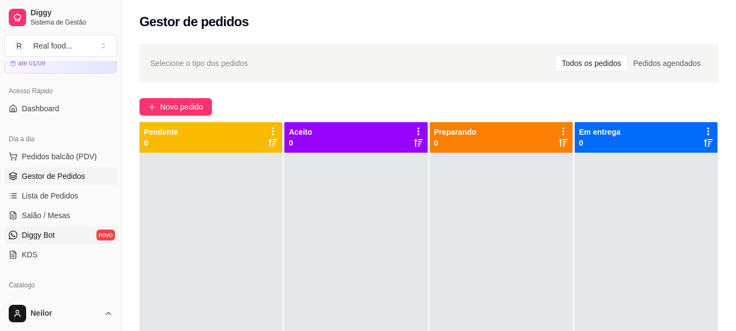
scroll to position [164, 0]
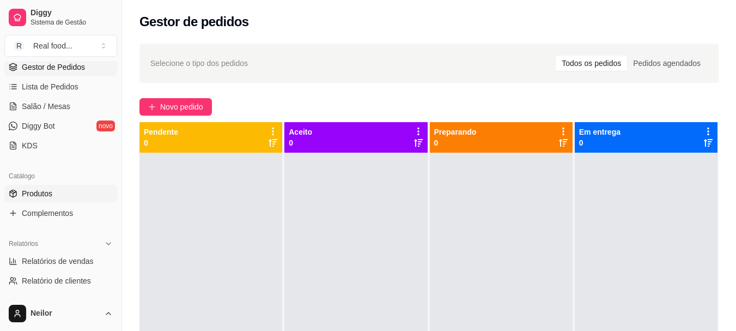
click at [57, 196] on link "Produtos" at bounding box center [60, 193] width 113 height 17
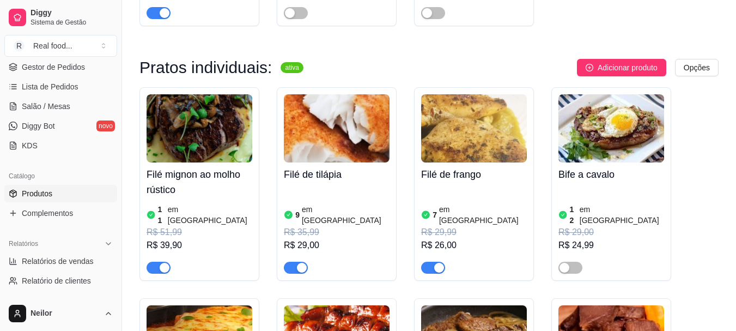
scroll to position [1145, 0]
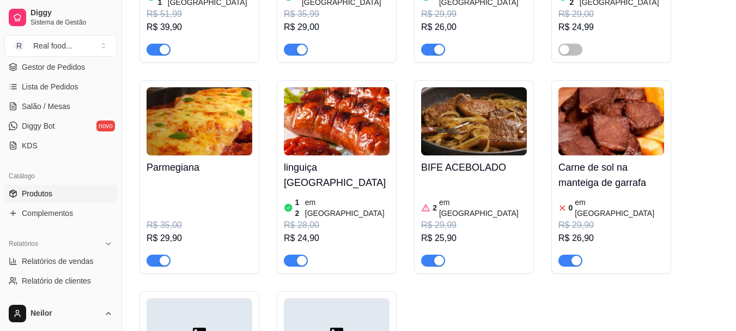
click at [542, 53] on div "Filé mignon ao molho rústico 11 em estoque R$ 51,99 R$ 39,90 Filé de tilápia 9 …" at bounding box center [429, 164] width 579 height 591
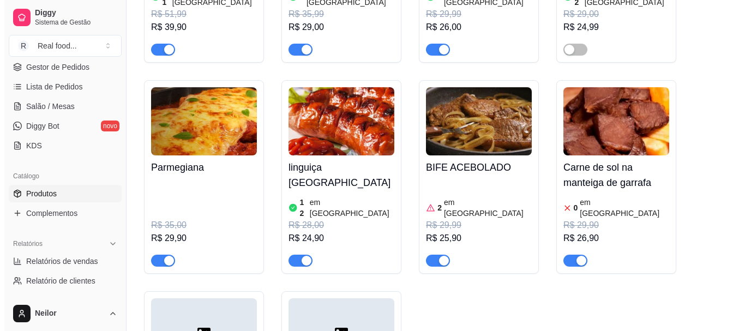
scroll to position [0, 0]
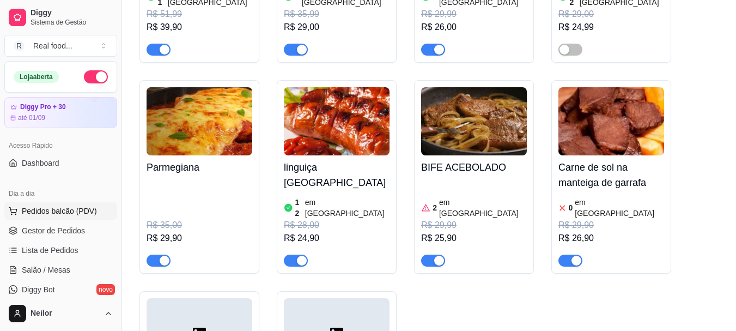
click at [59, 207] on span "Pedidos balcão (PDV)" at bounding box center [59, 210] width 75 height 11
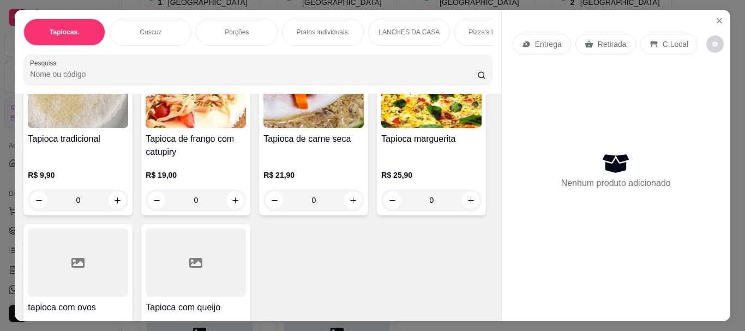
click at [423, 129] on div "Tapioca tradicional R$ 9,90 0 Tapioca de frango com catupiry R$ 19,00 0 Tapioca…" at bounding box center [257, 213] width 468 height 315
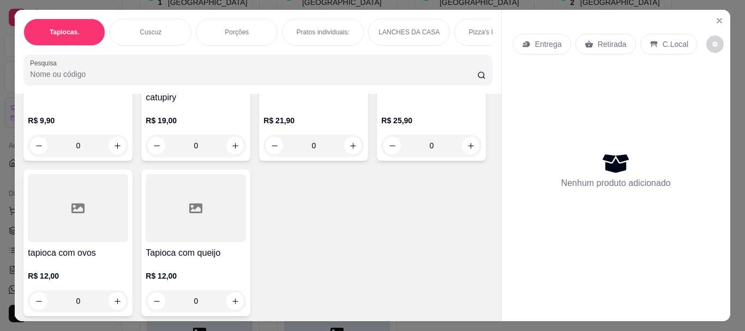
click at [423, 129] on div "Tapioca tradicional R$ 9,90 0 Tapioca de frango com catupiry R$ 19,00 0 Tapioca…" at bounding box center [257, 158] width 468 height 315
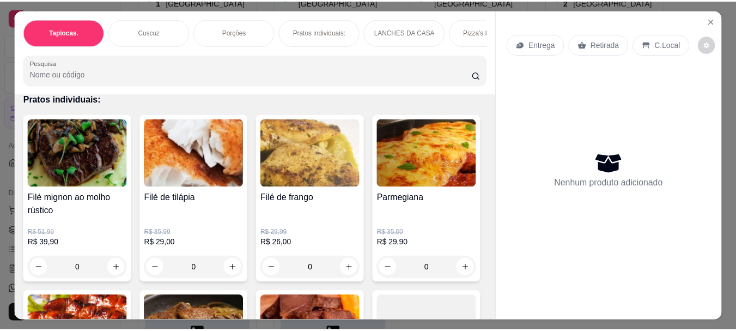
scroll to position [927, 0]
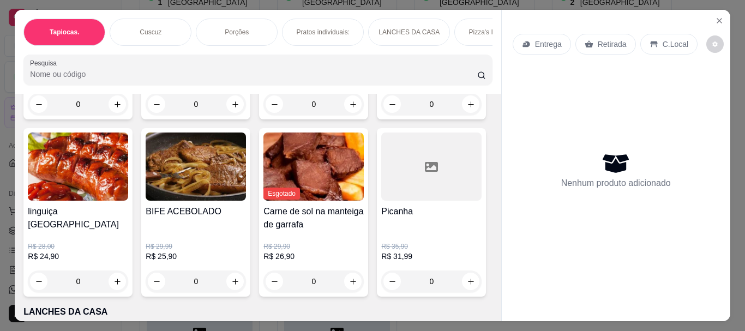
click at [423, 129] on div "Filé mignon ao molho rústico R$ 51,99 R$ 39,90 0 Filé de tilápia R$ 35,99 R$ 29…" at bounding box center [257, 124] width 468 height 346
click at [425, 106] on div "Filé mignon ao molho rústico R$ 51,99 R$ 39,90 0 Filé de tilápia R$ 35,99 R$ 29…" at bounding box center [257, 124] width 468 height 346
click at [424, 107] on div "Filé mignon ao molho rústico R$ 51,99 R$ 39,90 0 Filé de tilápia R$ 35,99 R$ 29…" at bounding box center [257, 124] width 468 height 346
click at [239, 277] on icon "increase-product-quantity" at bounding box center [235, 281] width 8 height 8
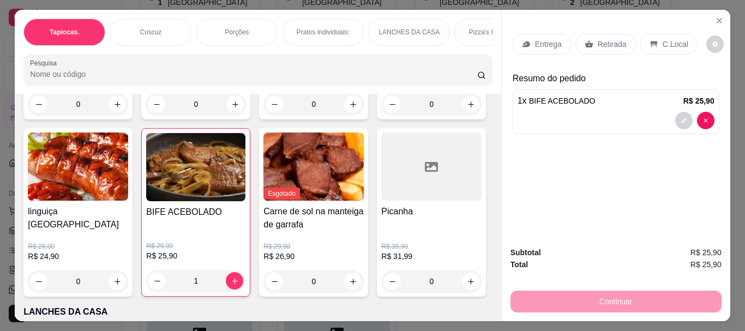
click at [667, 41] on p "C.Local" at bounding box center [675, 44] width 26 height 11
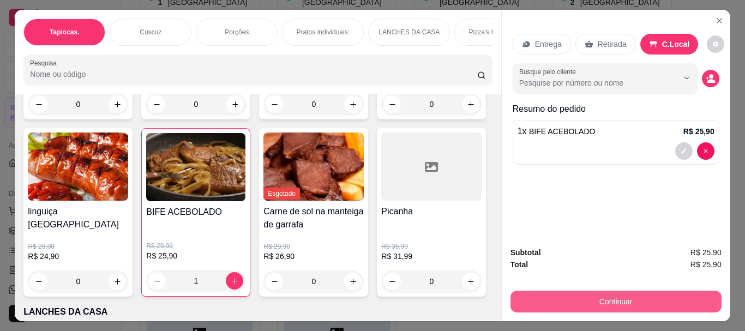
click at [612, 291] on button "Continuar" at bounding box center [615, 302] width 211 height 22
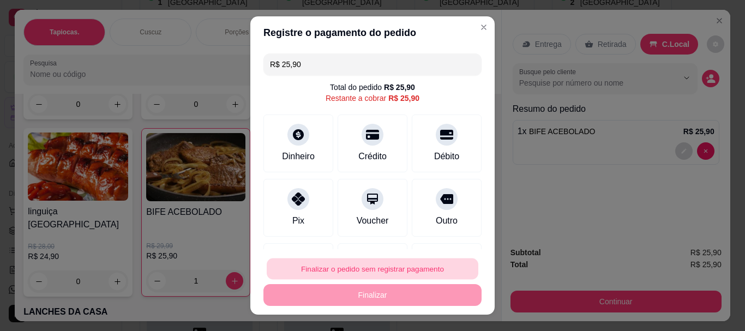
click at [364, 273] on button "Finalizar o pedido sem registrar pagamento" at bounding box center [372, 268] width 211 height 21
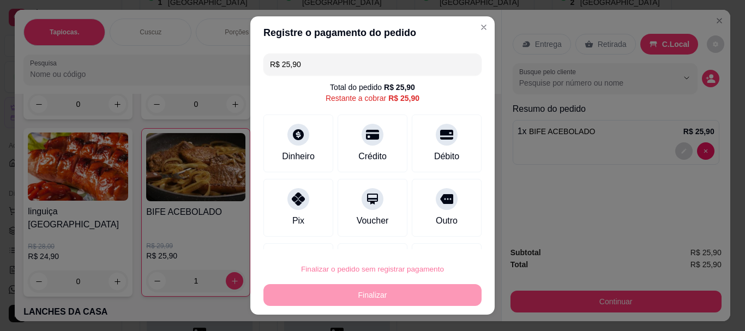
click at [430, 232] on button "Confirmar" at bounding box center [434, 237] width 39 height 16
type input "0"
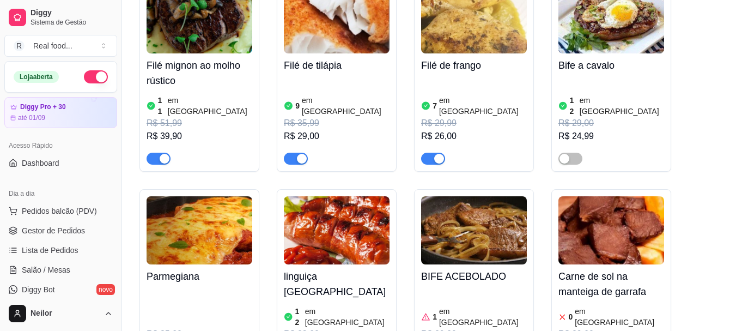
scroll to position [1090, 0]
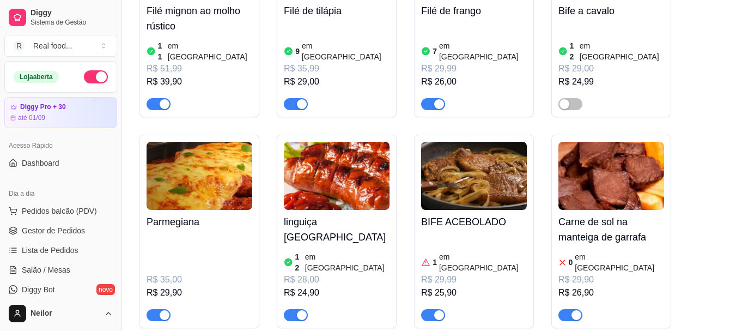
click at [703, 107] on div "Filé mignon ao molho rústico 11 em estoque R$ 51,99 R$ 39,90 Filé de tilápia 9 …" at bounding box center [429, 219] width 579 height 591
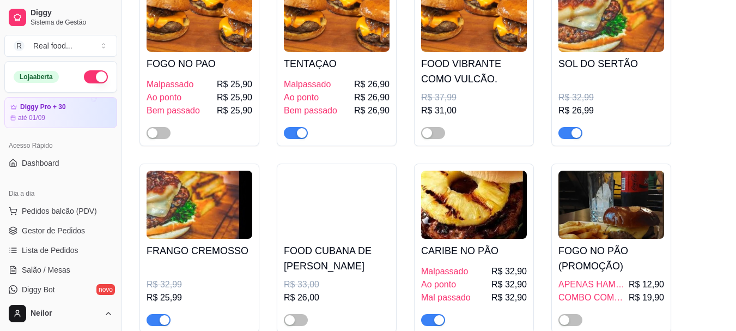
scroll to position [1744, 0]
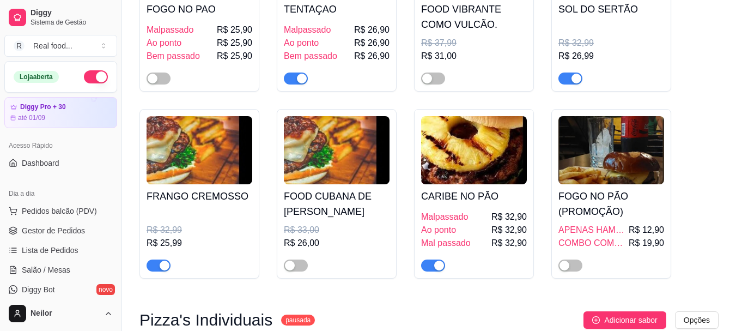
click at [694, 149] on div "FOGO NO PAO Malpassado R$ 25,90 Ao ponto R$ 25,90 Bem passado R$ 25,90 TENTAÇAO…" at bounding box center [429, 100] width 579 height 356
click at [704, 104] on div "FOGO NO PAO Malpassado R$ 25,90 Ao ponto R$ 25,90 Bem passado R$ 25,90 TENTAÇAO…" at bounding box center [429, 100] width 579 height 356
click at [705, 101] on div "FOGO NO PAO Malpassado R$ 25,90 Ao ponto R$ 25,90 Bem passado R$ 25,90 TENTAÇAO…" at bounding box center [429, 100] width 579 height 356
click at [710, 96] on div "FOGO NO PAO Malpassado R$ 25,90 Ao ponto R$ 25,90 Bem passado R$ 25,90 TENTAÇAO…" at bounding box center [429, 100] width 579 height 356
click at [707, 87] on div "FOGO NO PAO Malpassado R$ 25,90 Ao ponto R$ 25,90 Bem passado R$ 25,90 TENTAÇAO…" at bounding box center [429, 100] width 579 height 356
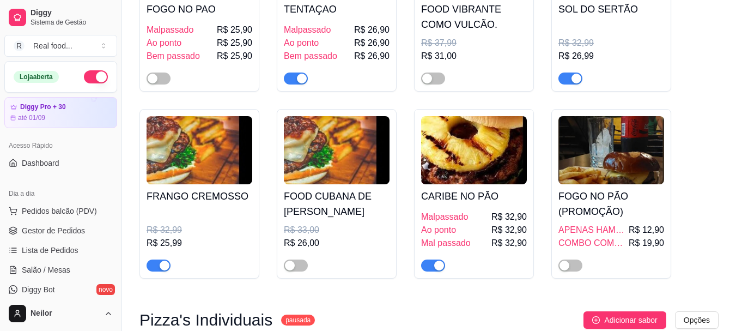
click at [706, 85] on div "FOGO NO PAO Malpassado R$ 25,90 Ao ponto R$ 25,90 Bem passado R$ 25,90 TENTAÇAO…" at bounding box center [429, 100] width 579 height 356
click at [542, 81] on div "FOGO NO PAO Malpassado R$ 25,90 Ao ponto R$ 25,90 Bem passado R$ 25,90 TENTAÇAO…" at bounding box center [429, 100] width 579 height 356
click at [542, 83] on div "FOGO NO PAO Malpassado R$ 25,90 Ao ponto R$ 25,90 Bem passado R$ 25,90 TENTAÇAO…" at bounding box center [429, 100] width 579 height 356
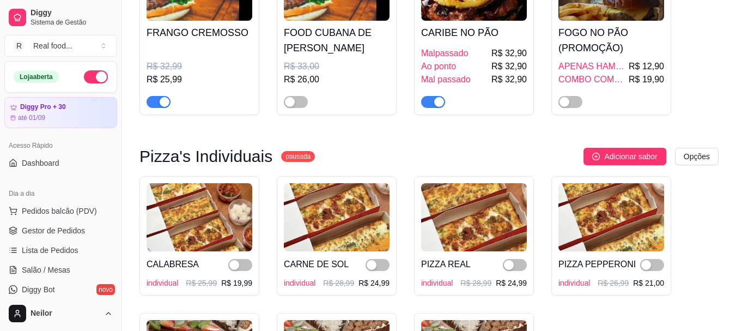
scroll to position [2017, 0]
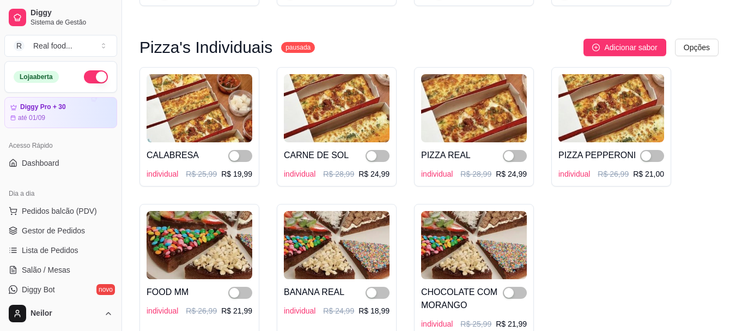
click at [542, 83] on div "CALABRESA individual R$ 25,99 R$ 19,99 CARNE DE SOL individual R$ 28,99 R$ 24,9…" at bounding box center [429, 201] width 579 height 269
click at [542, 125] on div "CALABRESA individual R$ 25,99 R$ 19,99 CARNE DE SOL individual R$ 28,99 R$ 24,9…" at bounding box center [429, 201] width 579 height 269
click at [543, 125] on div "CALABRESA individual R$ 25,99 R$ 19,99 CARNE DE SOL individual R$ 28,99 R$ 24,9…" at bounding box center [429, 201] width 579 height 269
click at [405, 110] on div "CALABRESA individual R$ 25,99 R$ 19,99 CARNE DE SOL individual R$ 28,99 R$ 24,9…" at bounding box center [429, 201] width 579 height 269
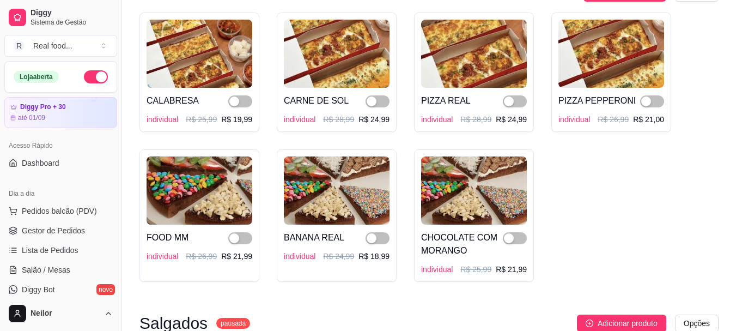
scroll to position [1962, 0]
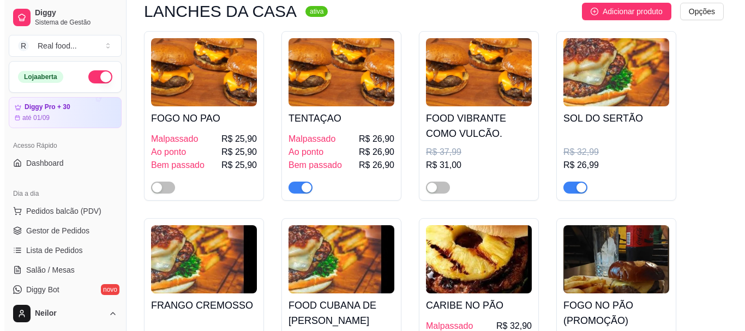
scroll to position [1526, 0]
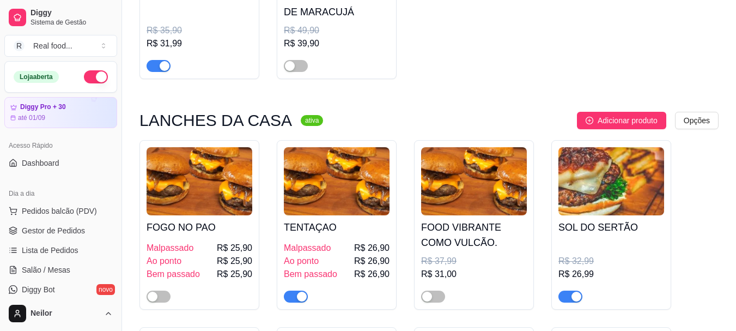
click at [405, 112] on div "LANCHES DA CASA ativa Adicionar produto Opções FOGO NO PAO Malpassado R$ 25,90 …" at bounding box center [429, 304] width 579 height 385
click at [71, 209] on span "Pedidos balcão (PDV)" at bounding box center [59, 210] width 75 height 11
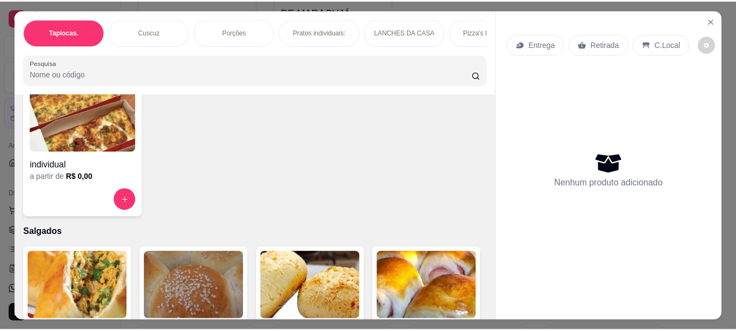
scroll to position [1417, 0]
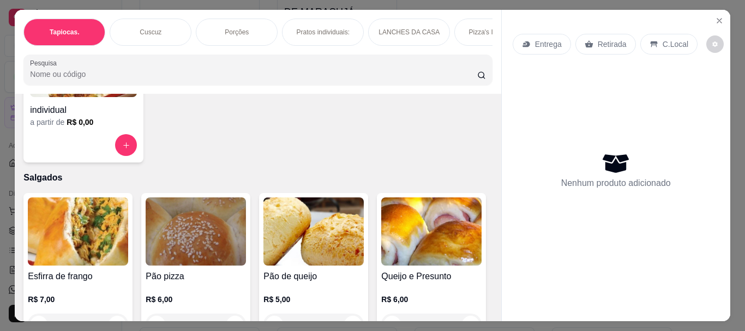
click at [730, 161] on div "Tapiocas. Cuscuz Porções Pratos individuais: LANCHES DA CASA Pizza's Individuai…" at bounding box center [372, 165] width 745 height 331
click at [717, 19] on icon "Close" at bounding box center [719, 21] width 4 height 4
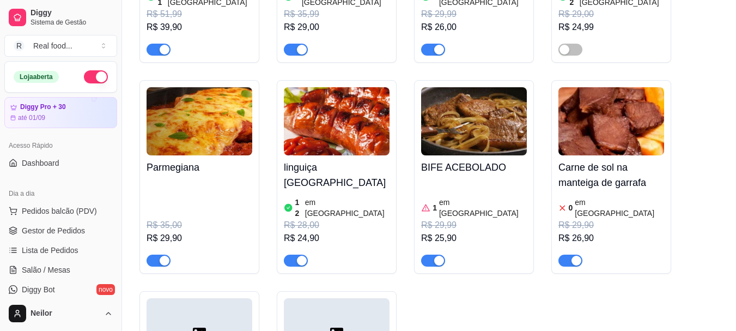
scroll to position [1090, 0]
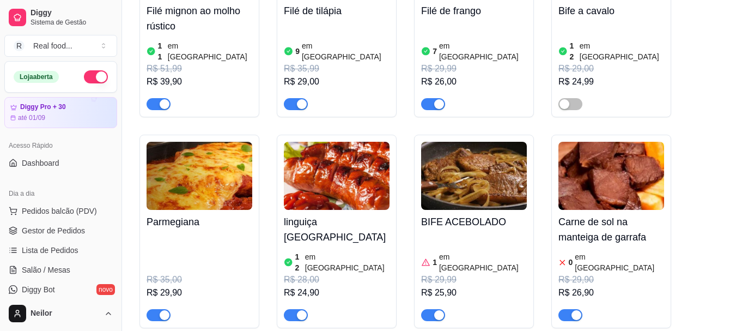
click at [543, 105] on div "Filé mignon ao molho rústico 11 em estoque R$ 51,99 R$ 39,90 Filé de tilápia 9 …" at bounding box center [429, 219] width 579 height 591
click at [543, 96] on div "Filé mignon ao molho rústico 11 em estoque R$ 51,99 R$ 39,90 Filé de tilápia 9 …" at bounding box center [429, 219] width 579 height 591
click at [542, 98] on div "Filé mignon ao molho rústico 11 em estoque R$ 51,99 R$ 39,90 Filé de tilápia 9 …" at bounding box center [429, 219] width 579 height 591
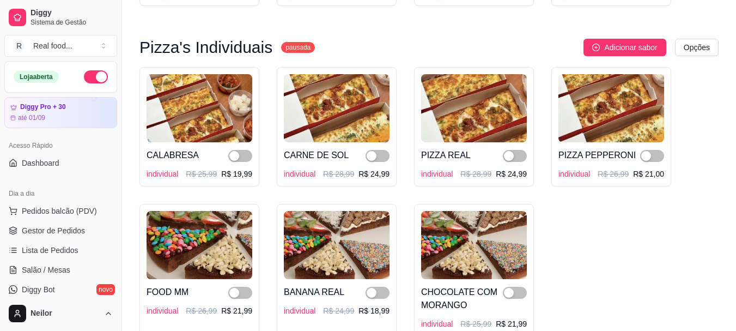
scroll to position [2071, 0]
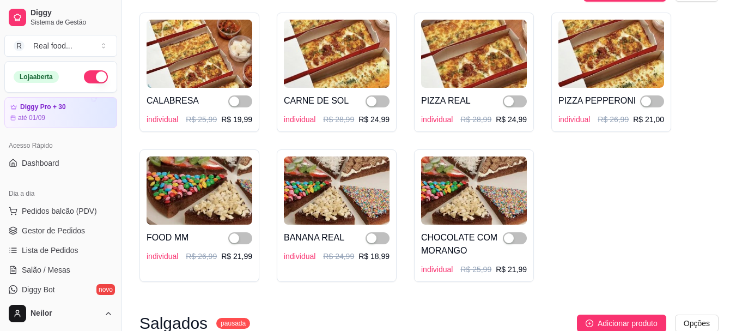
click at [542, 97] on div "CALABRESA individual R$ 25,99 R$ 19,99 CARNE DE SOL individual R$ 28,99 R$ 24,9…" at bounding box center [429, 147] width 579 height 269
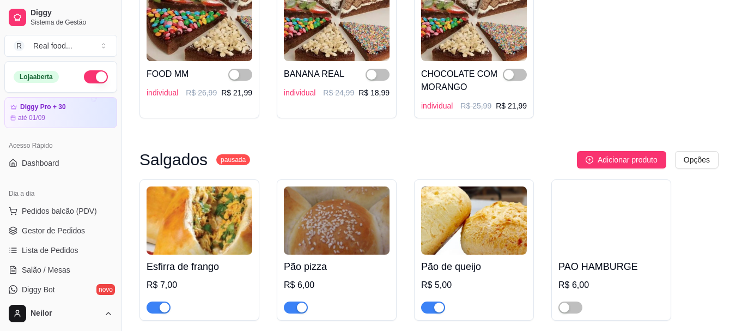
scroll to position [2180, 0]
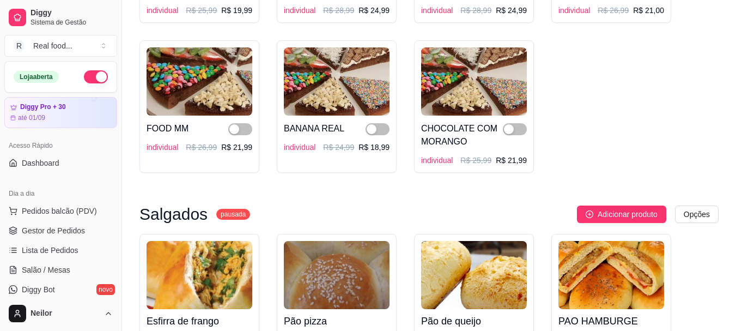
click at [542, 97] on div "CALABRESA individual R$ 25,99 R$ 19,99 CARNE DE SOL individual R$ 28,99 R$ 24,9…" at bounding box center [429, 38] width 579 height 269
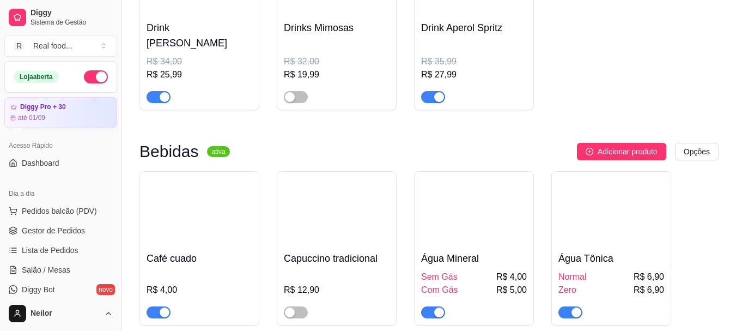
scroll to position [2889, 0]
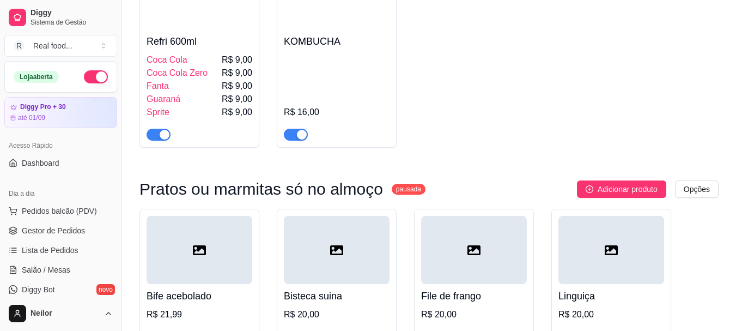
scroll to position [3488, 0]
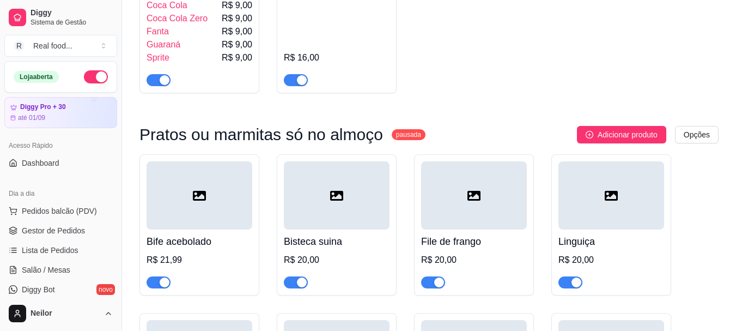
click at [397, 129] on sup "pausada" at bounding box center [409, 134] width 34 height 11
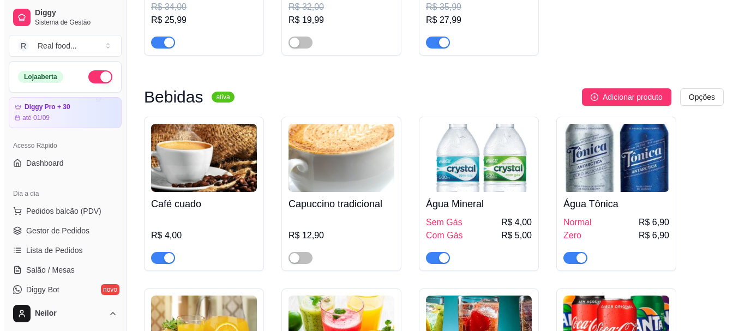
scroll to position [3052, 0]
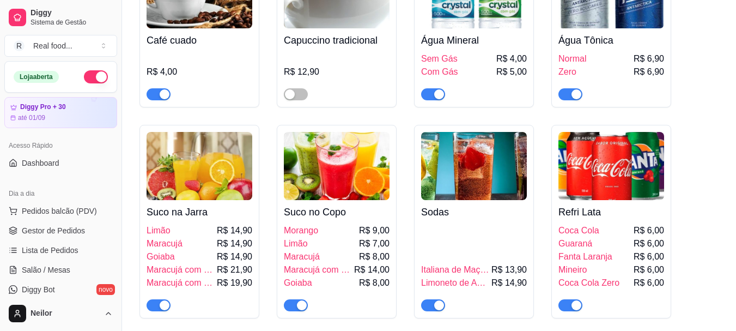
click at [590, 204] on h4 "Refri Lata" at bounding box center [612, 211] width 106 height 15
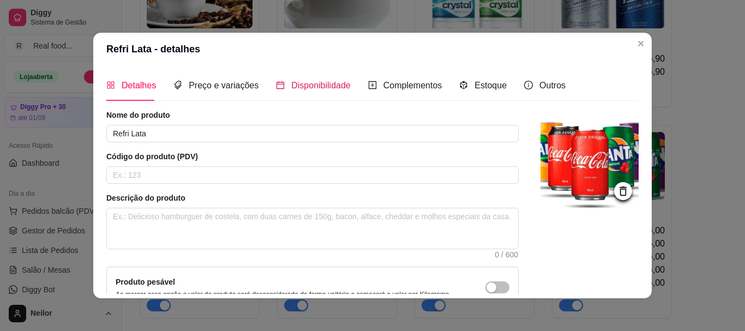
click at [276, 84] on div "Disponibilidade" at bounding box center [313, 85] width 75 height 14
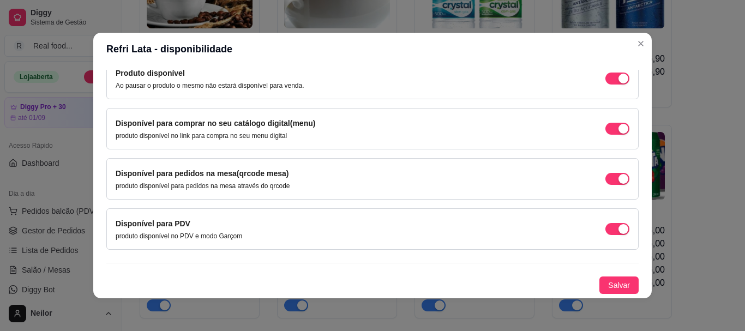
scroll to position [0, 0]
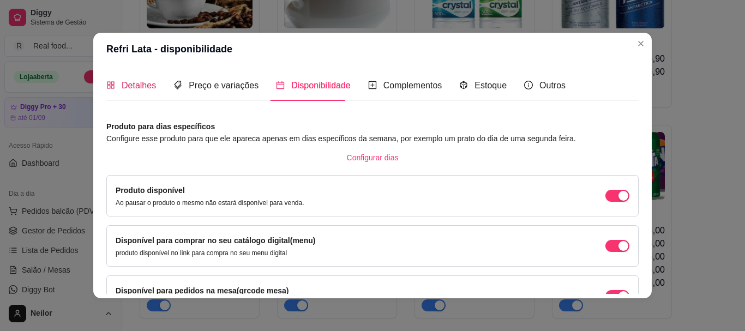
click at [134, 81] on span "Detalhes" at bounding box center [139, 85] width 34 height 9
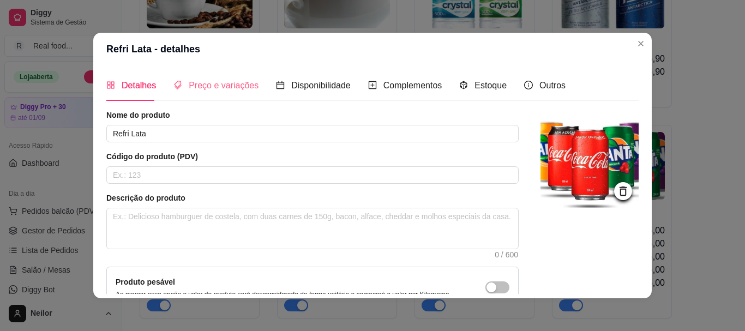
click at [201, 93] on div "Preço e variações" at bounding box center [215, 85] width 85 height 31
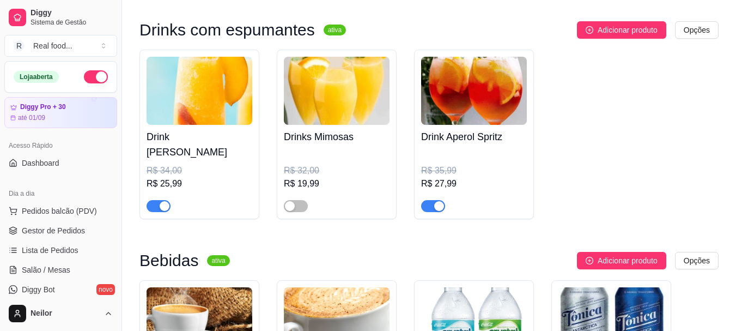
scroll to position [2616, 0]
